Goal: Information Seeking & Learning: Learn about a topic

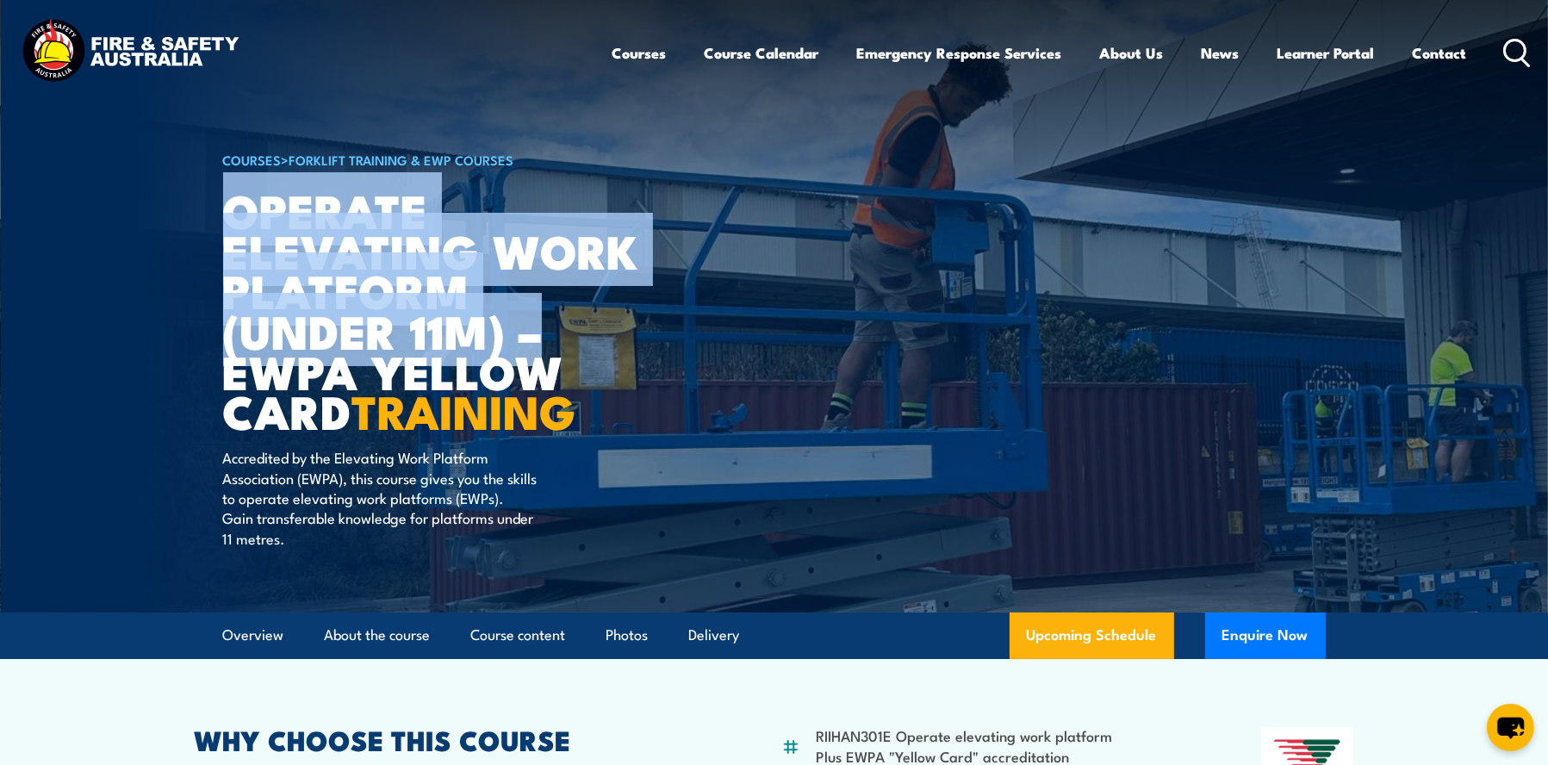
drag, startPoint x: 569, startPoint y: 341, endPoint x: 228, endPoint y: 220, distance: 361.4
click at [228, 220] on h1 "Operate Elevating Work Platform (under 11m) – EWPA Yellow Card TRAINING" at bounding box center [436, 310] width 426 height 241
copy h1 "Operate Elevating Work Platform (under 11m) –"
click at [1519, 50] on icon at bounding box center [1518, 53] width 28 height 28
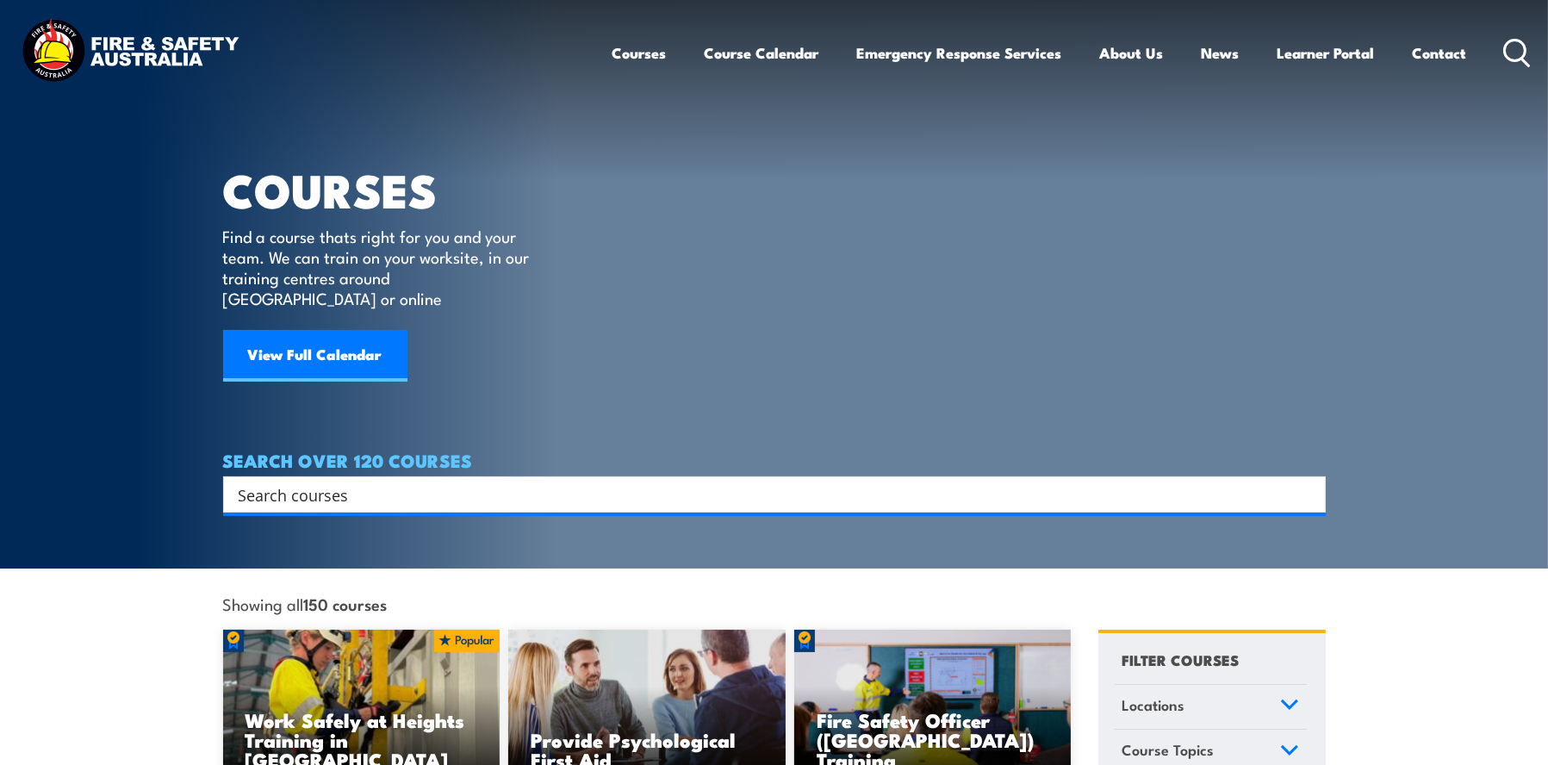
click at [576, 482] on input "Search input" at bounding box center [764, 495] width 1050 height 26
paste input "Operate Elevating Work Platform (under 11m) –"
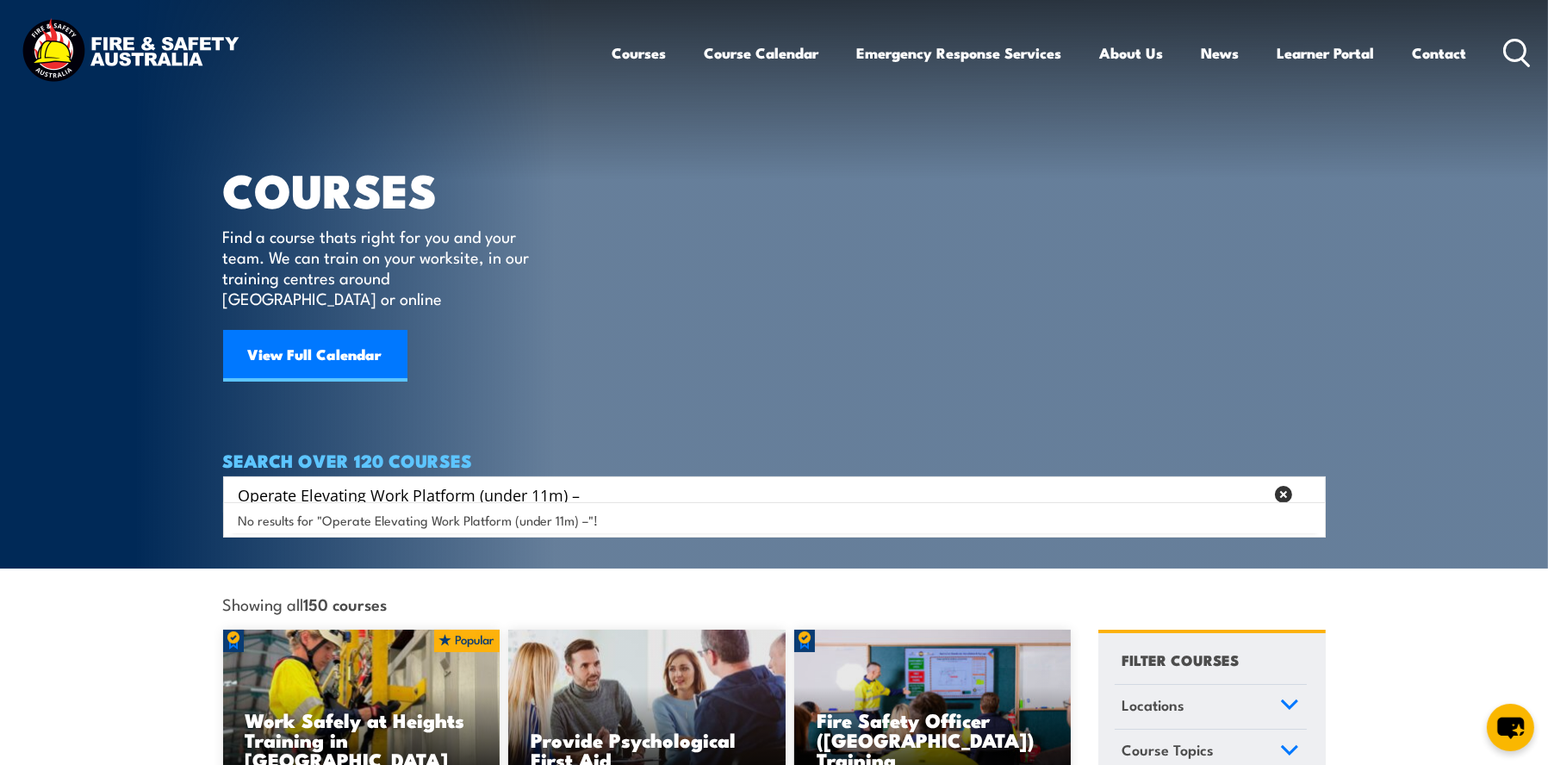
click at [525, 482] on input "Operate Elevating Work Platform (under 11m) –" at bounding box center [751, 495] width 1025 height 26
drag, startPoint x: 525, startPoint y: 469, endPoint x: 488, endPoint y: 456, distance: 39.2
click at [488, 477] on div "Operate Elevating Work Platform (under 11m) – Search" at bounding box center [774, 495] width 1103 height 36
type input "Operate Elevating Work Platform (over 11m)"
